Goal: Task Accomplishment & Management: Use online tool/utility

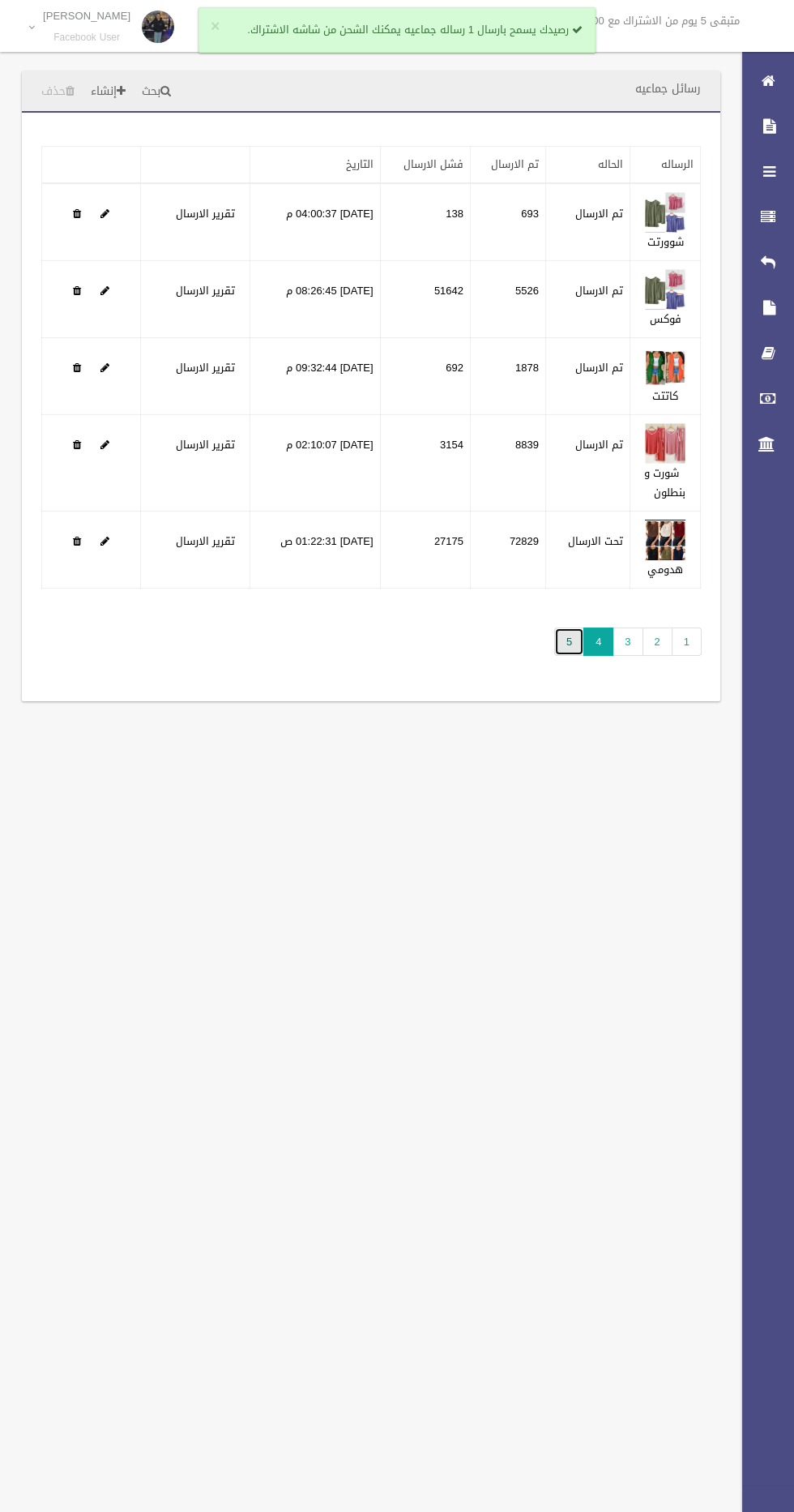
click at [571, 650] on link "5" at bounding box center [569, 641] width 30 height 28
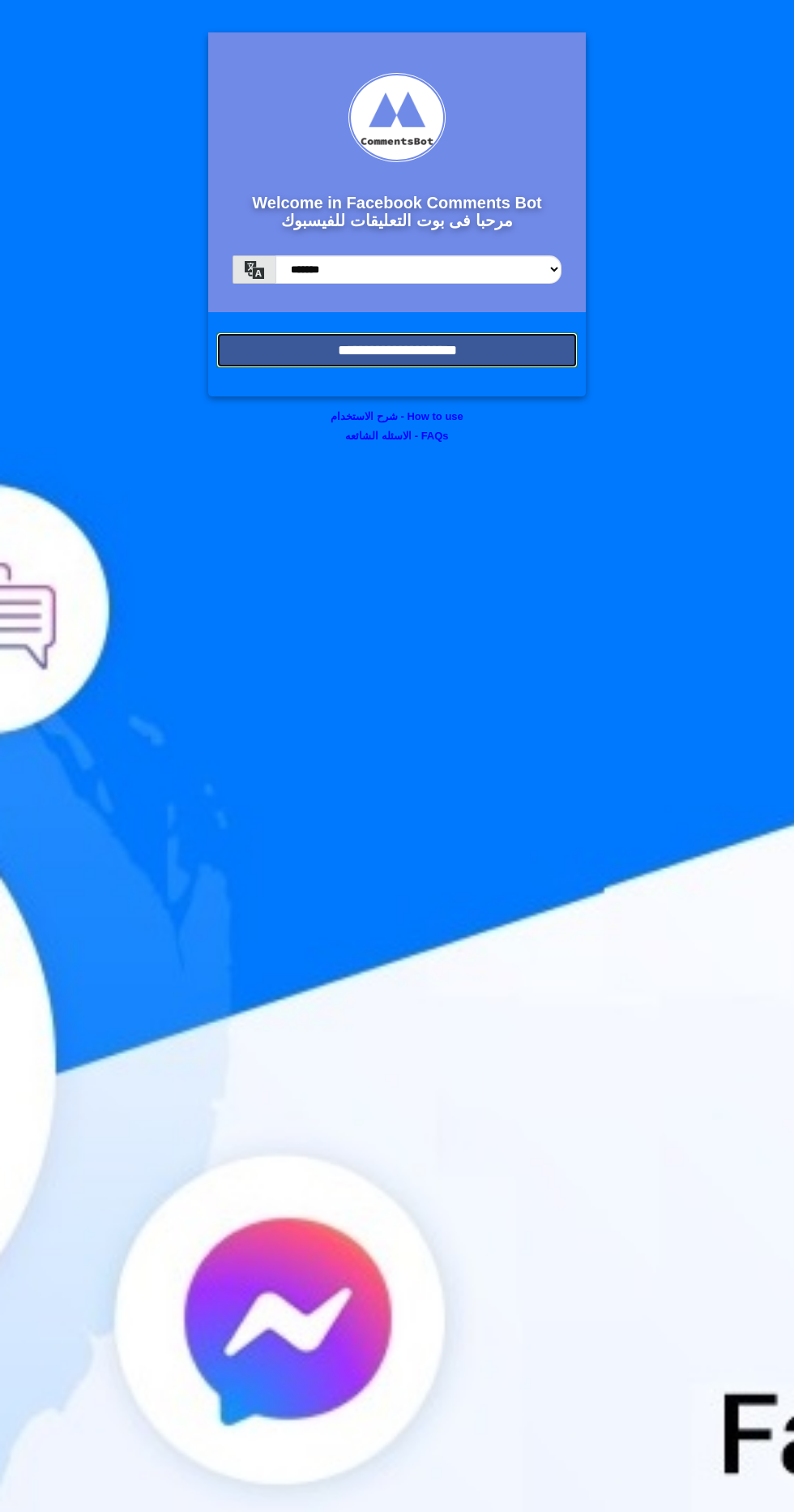
click at [537, 335] on input "**********" at bounding box center [397, 350] width 362 height 35
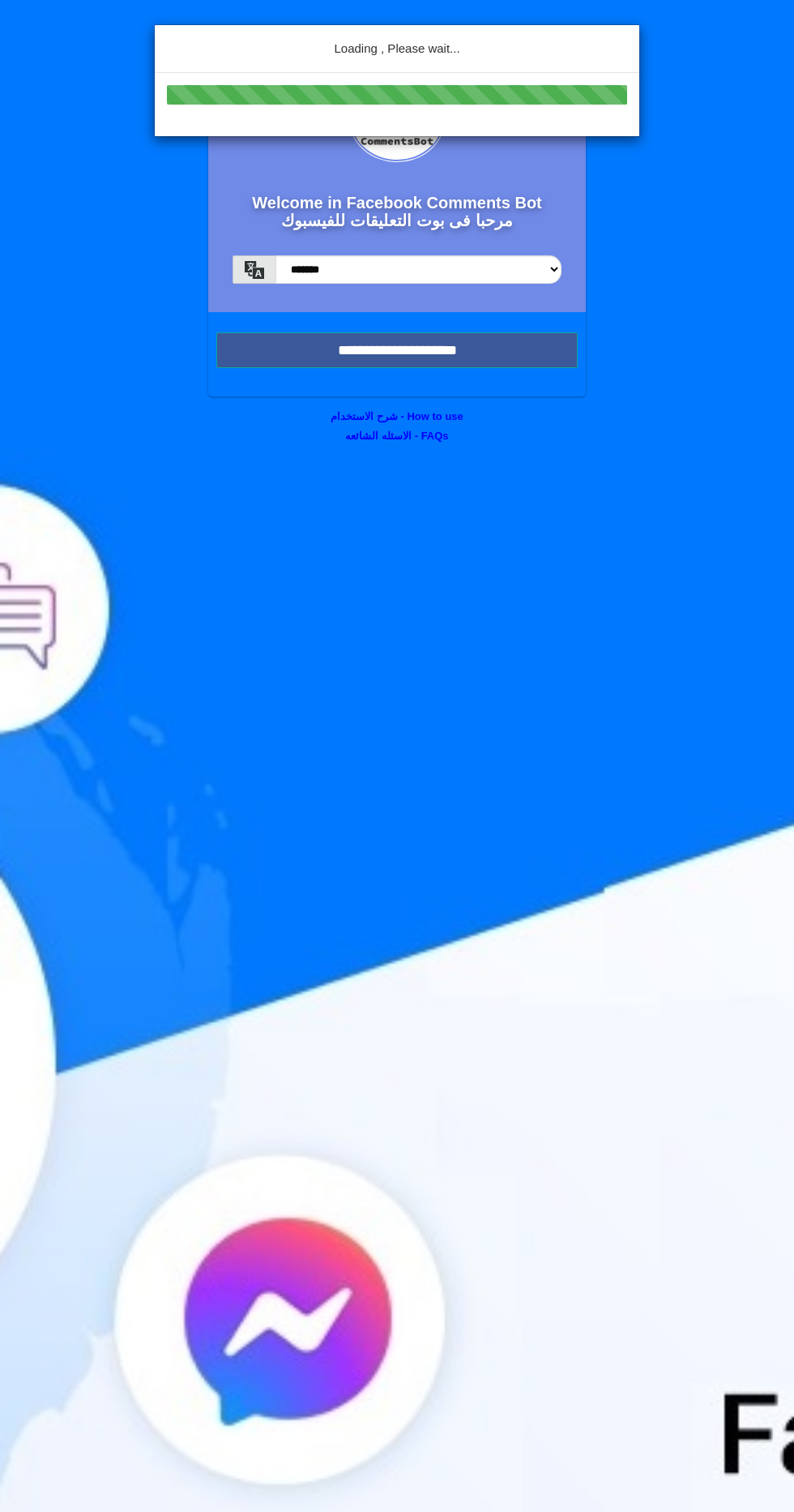
click at [521, 331] on div "Loading , Please wait..." at bounding box center [397, 756] width 794 height 1512
click at [513, 337] on div "Loading , Please wait..." at bounding box center [397, 756] width 794 height 1512
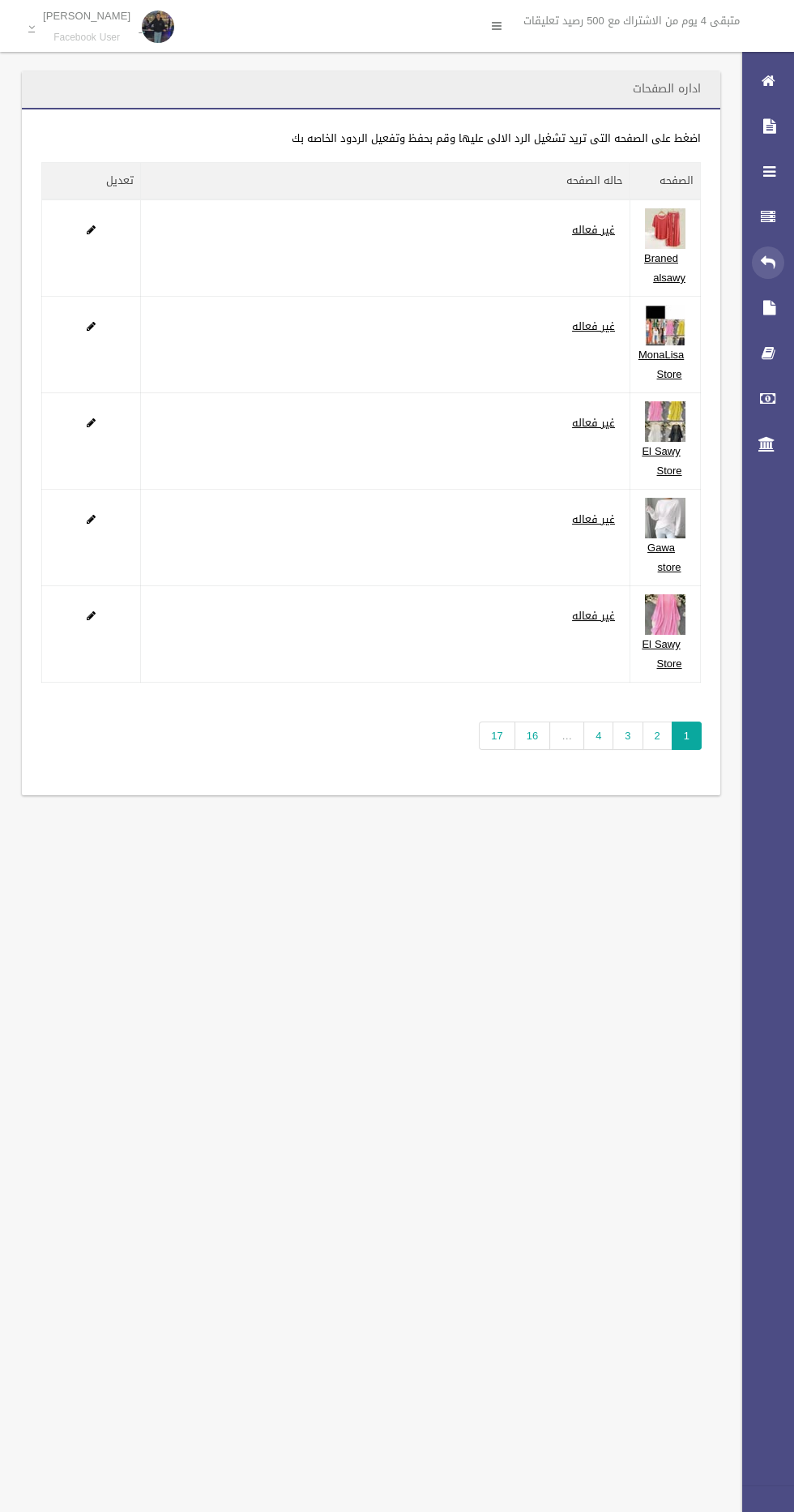
click at [760, 256] on div at bounding box center [768, 262] width 32 height 32
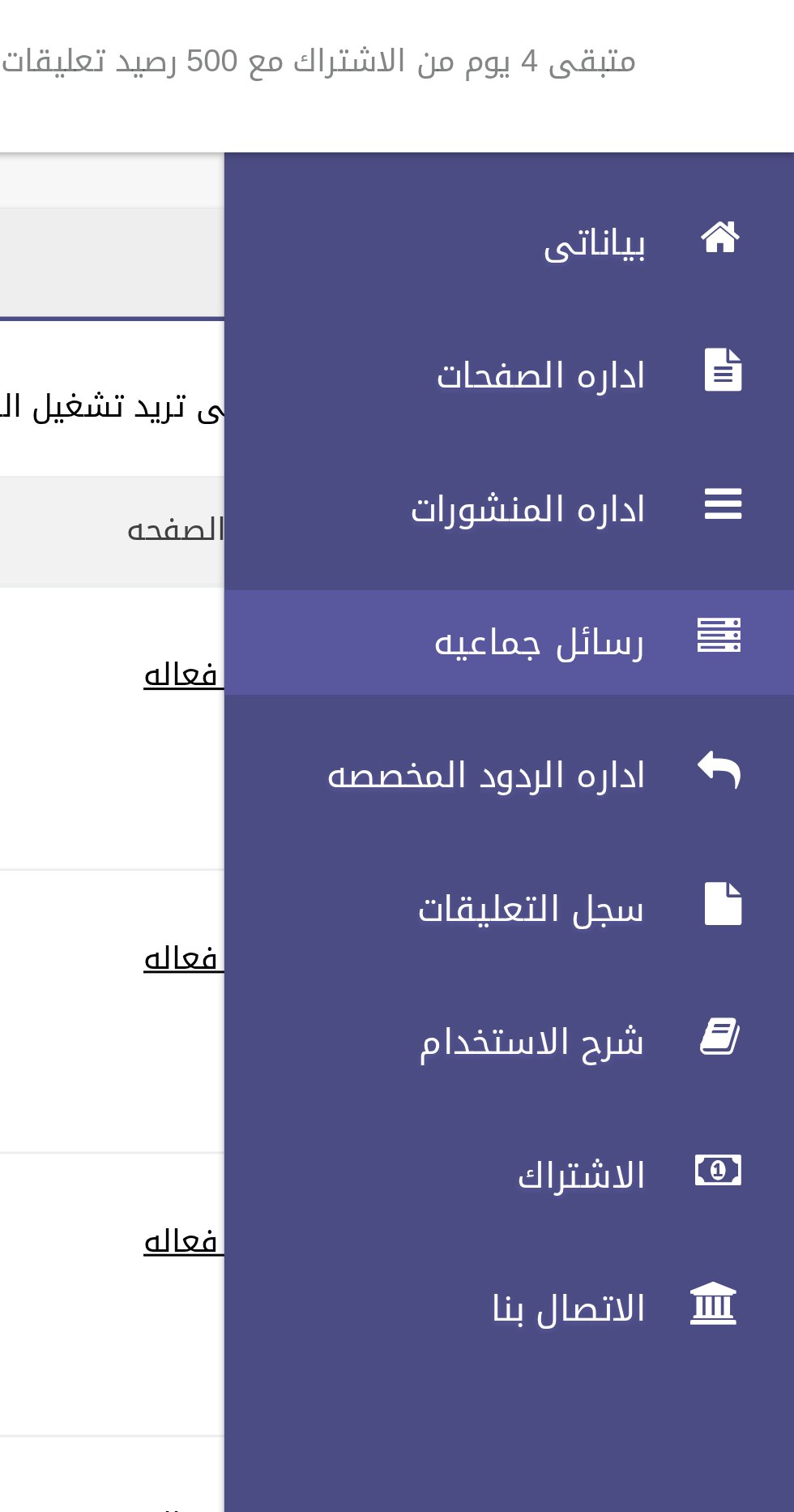
click at [720, 207] on link "رسائل جماعيه" at bounding box center [690, 219] width 208 height 35
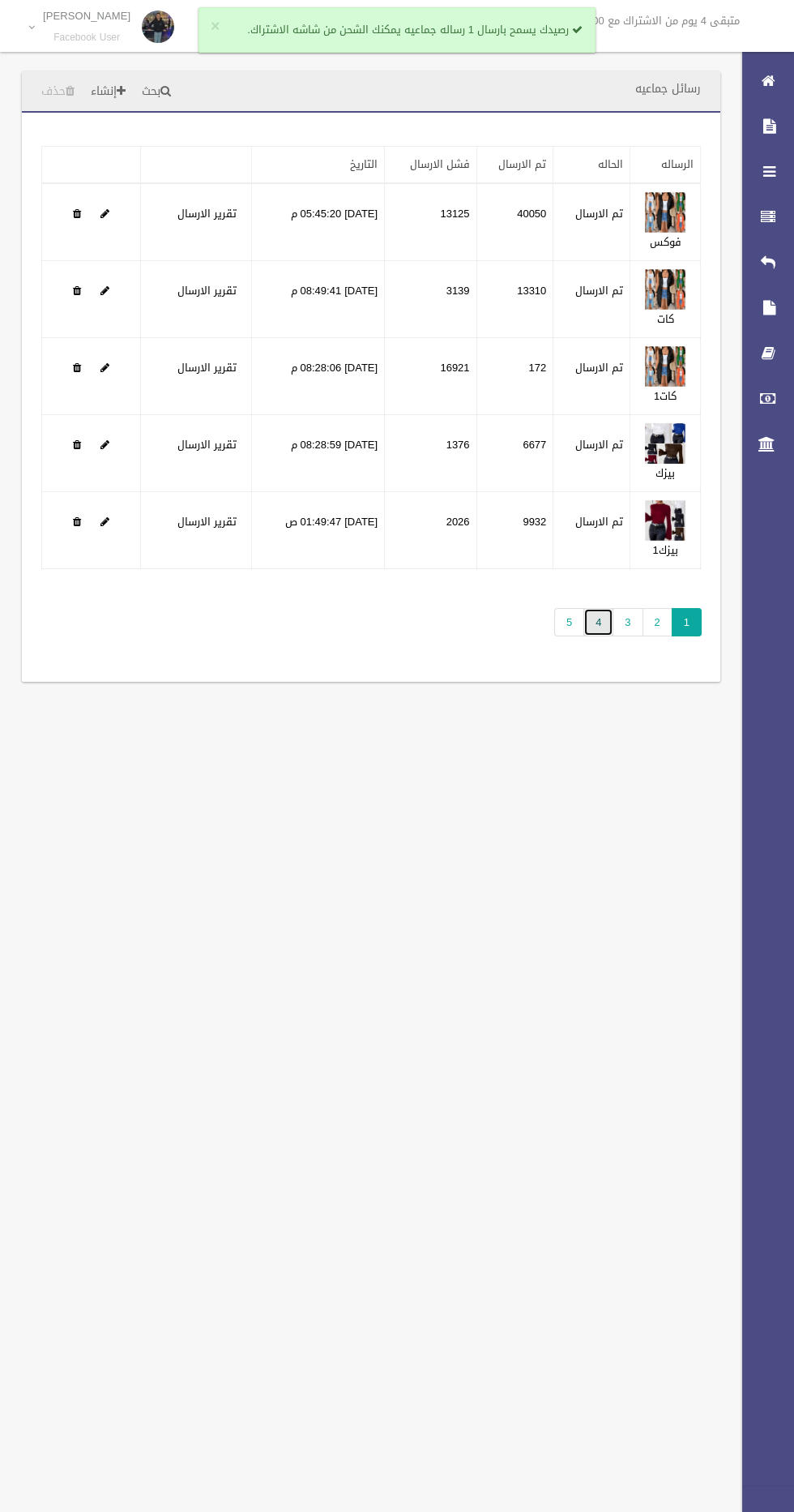
click at [598, 627] on link "4" at bounding box center [598, 622] width 30 height 28
